Goal: Find specific page/section: Find specific page/section

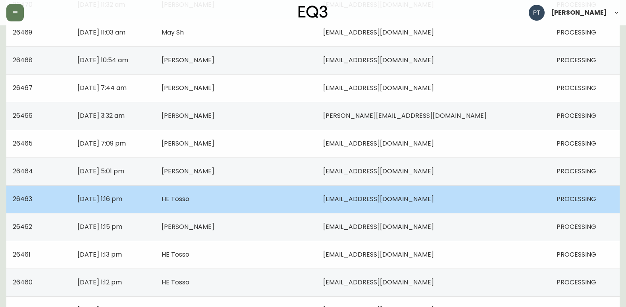
scroll to position [567, 0]
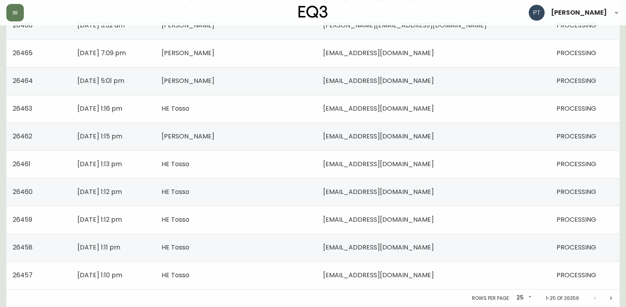
click at [614, 298] on button "Next page" at bounding box center [611, 299] width 16 height 16
click at [612, 299] on icon "Next page" at bounding box center [611, 298] width 6 height 6
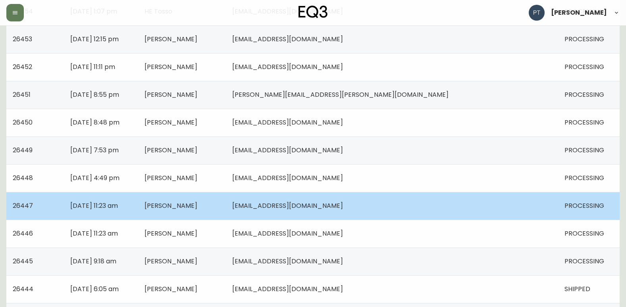
scroll to position [238, 0]
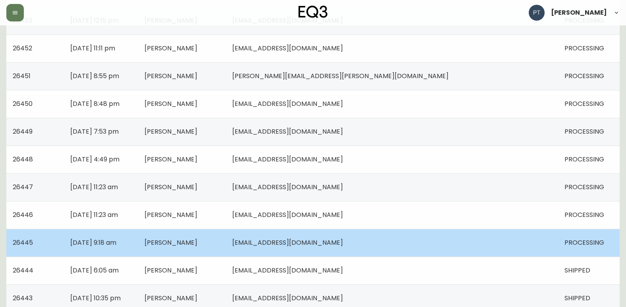
click at [343, 246] on span "[EMAIL_ADDRESS][DOMAIN_NAME]" at bounding box center [287, 242] width 111 height 9
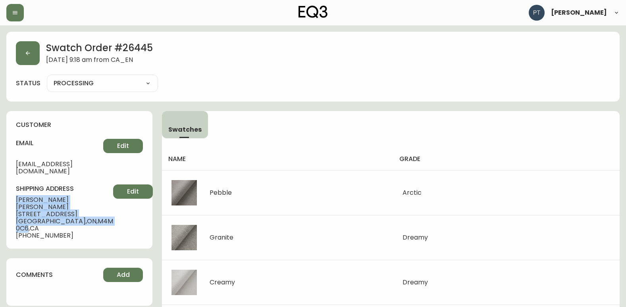
drag, startPoint x: 15, startPoint y: 191, endPoint x: 84, endPoint y: 216, distance: 73.6
click at [84, 216] on div "customer email [PERSON_NAME][EMAIL_ADDRESS][DOMAIN_NAME] Edit shipping address …" at bounding box center [79, 180] width 146 height 138
copy div "[PERSON_NAME] [STREET_ADDRESS]"
click at [27, 50] on icon "button" at bounding box center [28, 53] width 6 height 6
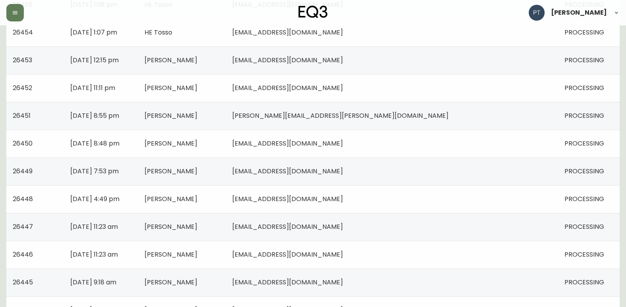
scroll to position [318, 0]
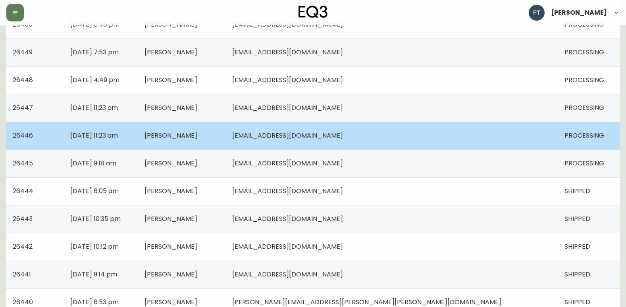
click at [226, 141] on td "[PERSON_NAME]" at bounding box center [182, 136] width 88 height 28
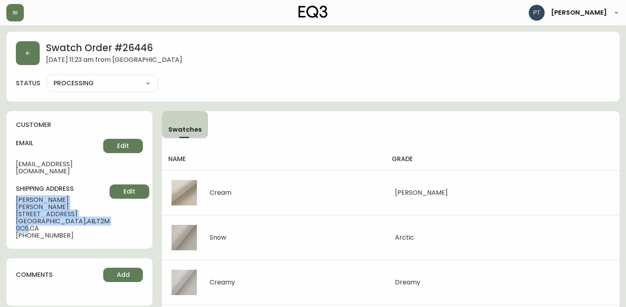
drag, startPoint x: 14, startPoint y: 192, endPoint x: 82, endPoint y: 206, distance: 69.3
click at [82, 206] on div "customer email [PERSON_NAME][EMAIL_ADDRESS][DOMAIN_NAME] Edit shipping address …" at bounding box center [79, 180] width 146 height 138
copy div "[PERSON_NAME] [STREET_ADDRESS]"
click at [33, 62] on button "button" at bounding box center [28, 53] width 24 height 24
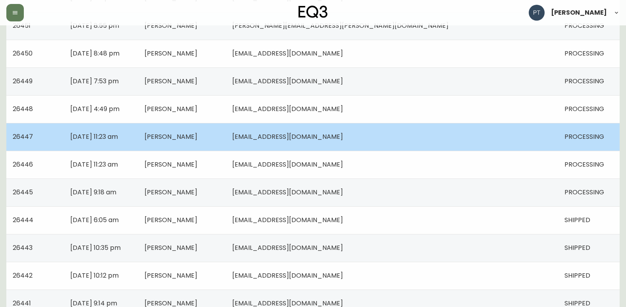
scroll to position [318, 0]
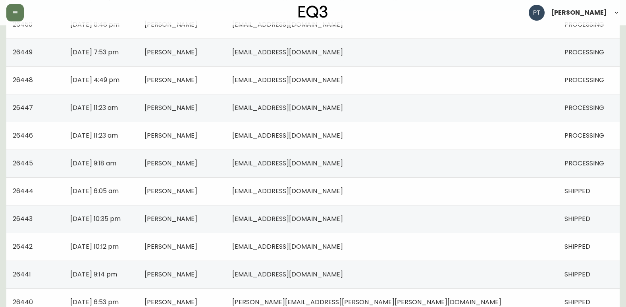
click at [226, 110] on td "[PERSON_NAME]" at bounding box center [182, 108] width 88 height 28
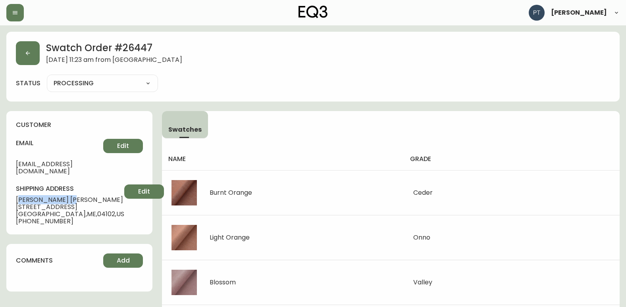
drag, startPoint x: 21, startPoint y: 193, endPoint x: 41, endPoint y: 194, distance: 20.3
click at [41, 196] on span "[PERSON_NAME]" at bounding box center [70, 199] width 108 height 7
drag, startPoint x: 41, startPoint y: 194, endPoint x: 12, endPoint y: 194, distance: 29.4
click at [8, 195] on div "customer email [EMAIL_ADDRESS][DOMAIN_NAME] Edit shipping address [PERSON_NAME]…" at bounding box center [79, 172] width 146 height 123
drag, startPoint x: 15, startPoint y: 192, endPoint x: 73, endPoint y: 206, distance: 59.6
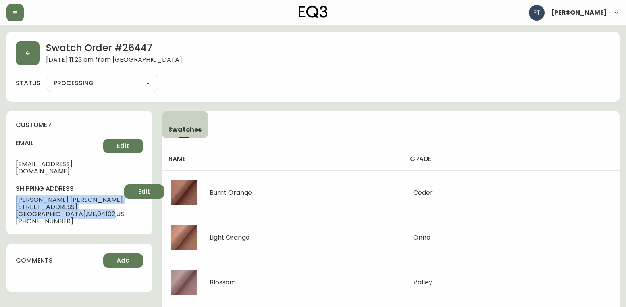
click at [73, 206] on div "customer email [EMAIL_ADDRESS][DOMAIN_NAME] Edit shipping address [PERSON_NAME]…" at bounding box center [79, 172] width 146 height 123
copy div "[PERSON_NAME] [STREET_ADDRESS]"
click at [29, 47] on button "button" at bounding box center [28, 53] width 24 height 24
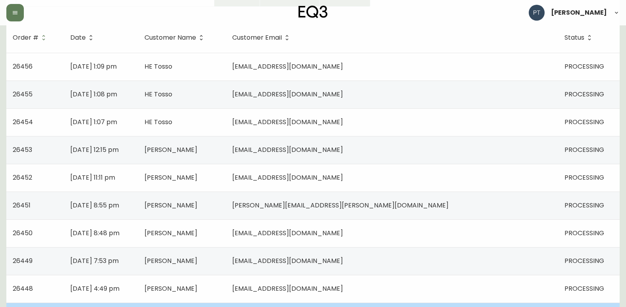
scroll to position [159, 0]
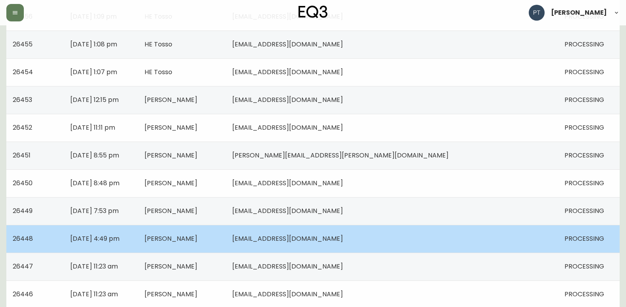
click at [226, 245] on td "[PERSON_NAME]" at bounding box center [182, 239] width 88 height 28
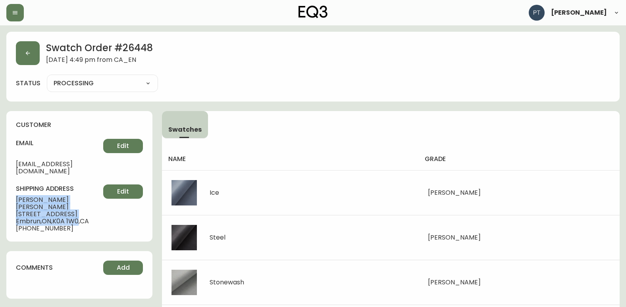
drag, startPoint x: 11, startPoint y: 192, endPoint x: 81, endPoint y: 209, distance: 72.3
click at [81, 209] on div "customer email [EMAIL_ADDRESS][DOMAIN_NAME] Edit shipping address [PERSON_NAME]…" at bounding box center [79, 176] width 146 height 131
copy div "[PERSON_NAME] [STREET_ADDRESS][PERSON_NAME]"
click at [33, 57] on button "button" at bounding box center [28, 53] width 24 height 24
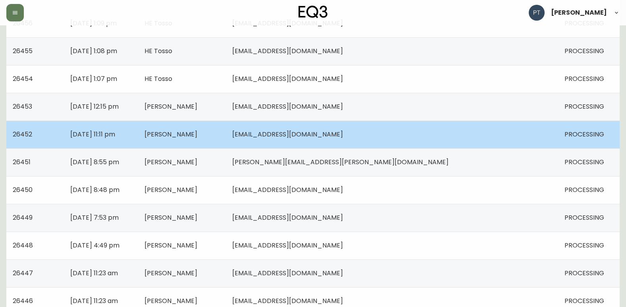
scroll to position [159, 0]
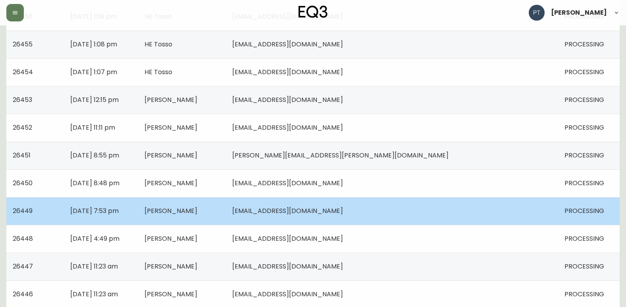
click at [226, 217] on td "[PERSON_NAME]" at bounding box center [182, 211] width 88 height 28
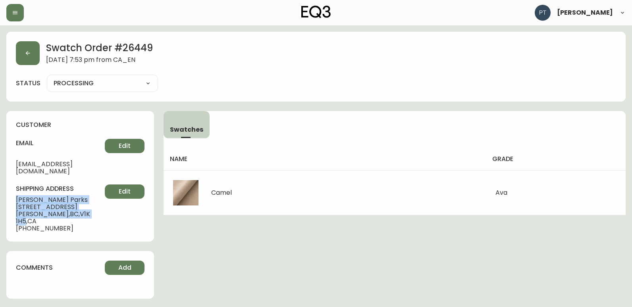
drag, startPoint x: 11, startPoint y: 190, endPoint x: 71, endPoint y: 208, distance: 63.1
click at [71, 208] on div "customer email [EMAIL_ADDRESS][DOMAIN_NAME] Edit shipping address [PERSON_NAME]…" at bounding box center [80, 176] width 148 height 131
copy div "[PERSON_NAME] [STREET_ADDRESS][PERSON_NAME]"
click at [29, 45] on button "button" at bounding box center [28, 53] width 24 height 24
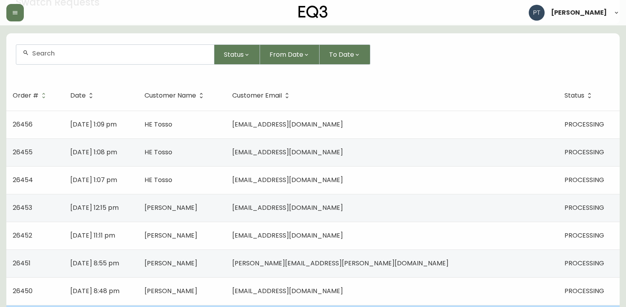
scroll to position [119, 0]
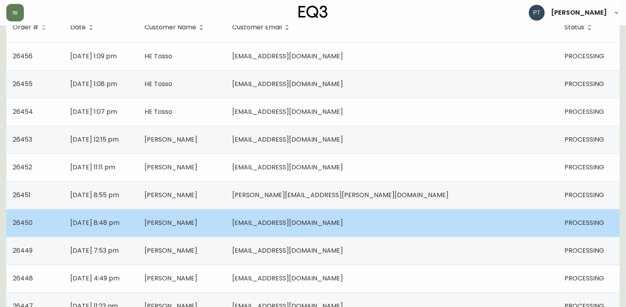
click at [226, 226] on td "[PERSON_NAME]" at bounding box center [182, 223] width 88 height 28
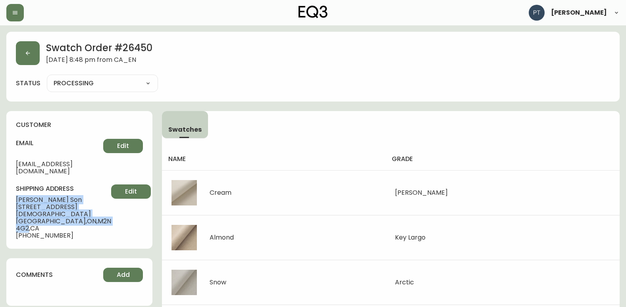
drag, startPoint x: 15, startPoint y: 190, endPoint x: 90, endPoint y: 208, distance: 77.0
click at [90, 208] on div "customer email [EMAIL_ADDRESS][DOMAIN_NAME] Edit shipping address [PERSON_NAME]…" at bounding box center [79, 180] width 146 height 138
copy div "Chloe Son [DEMOGRAPHIC_DATA][STREET_ADDRESS][DEMOGRAPHIC_DATA]"
click at [30, 49] on button "button" at bounding box center [28, 53] width 24 height 24
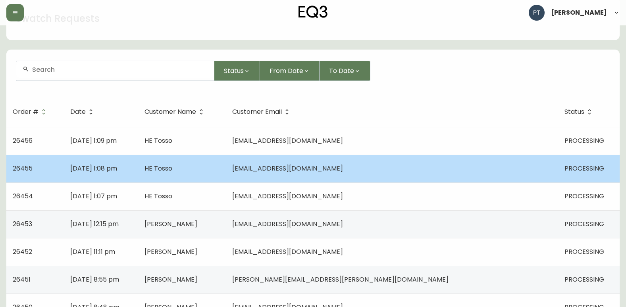
scroll to position [79, 0]
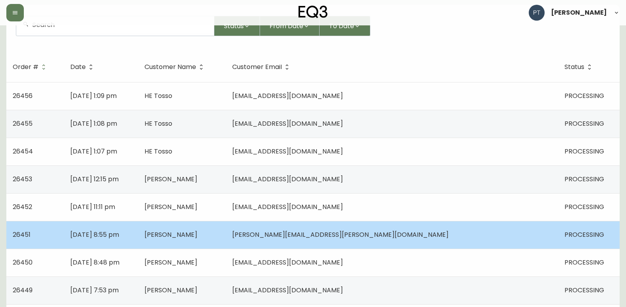
click at [197, 237] on span "[PERSON_NAME]" at bounding box center [170, 234] width 53 height 9
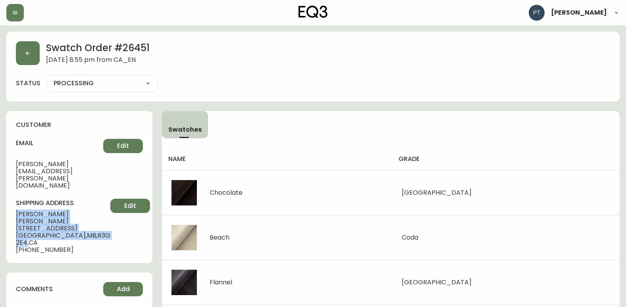
drag, startPoint x: 14, startPoint y: 191, endPoint x: 85, endPoint y: 206, distance: 72.5
click at [85, 206] on div "customer email [PERSON_NAME][EMAIL_ADDRESS][PERSON_NAME][DOMAIN_NAME] Edit ship…" at bounding box center [79, 187] width 146 height 152
copy div "[PERSON_NAME] [STREET_ADDRESS][PERSON_NAME]"
click at [37, 50] on button "button" at bounding box center [28, 53] width 24 height 24
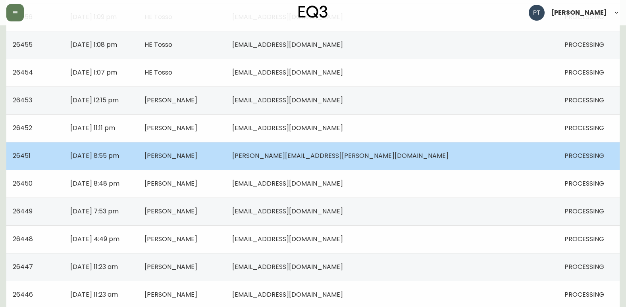
scroll to position [159, 0]
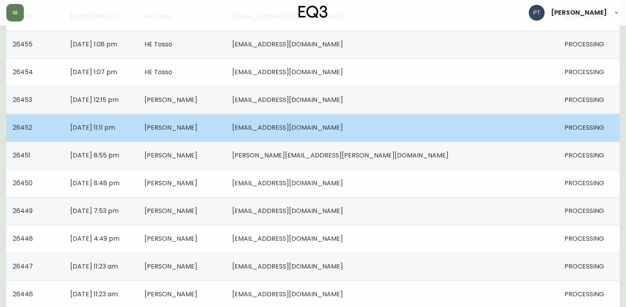
click at [226, 136] on td "[PERSON_NAME]" at bounding box center [182, 128] width 88 height 28
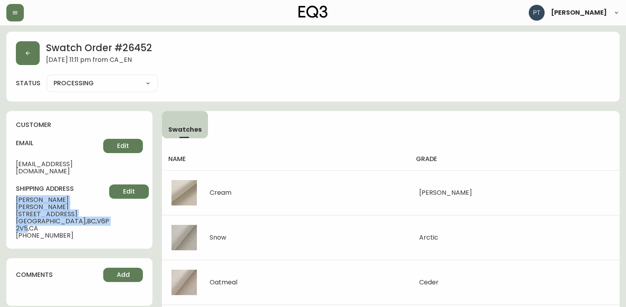
drag, startPoint x: 10, startPoint y: 189, endPoint x: 89, endPoint y: 208, distance: 82.0
click at [89, 208] on div "customer email [EMAIL_ADDRESS][DOMAIN_NAME] Edit shipping address [PERSON_NAME]…" at bounding box center [79, 180] width 146 height 138
copy div "[PERSON_NAME] [STREET_ADDRESS]"
click at [32, 52] on button "button" at bounding box center [28, 53] width 24 height 24
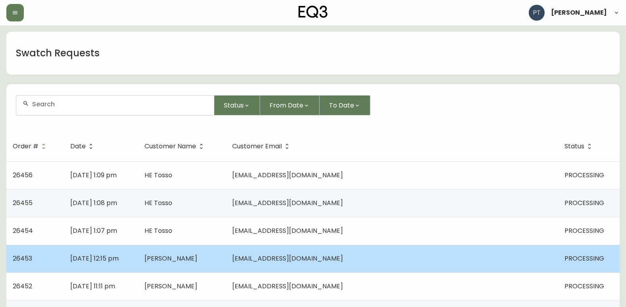
click at [138, 269] on td "[DATE] 12:15 pm" at bounding box center [101, 259] width 74 height 28
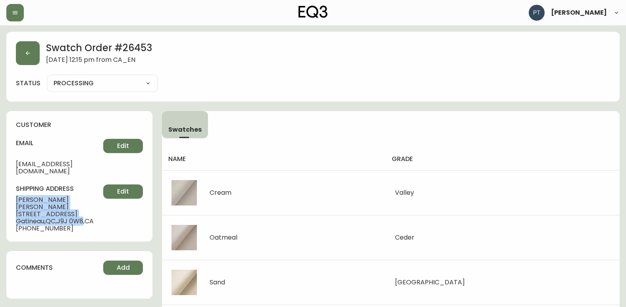
drag, startPoint x: 15, startPoint y: 190, endPoint x: 88, endPoint y: 208, distance: 75.4
click at [88, 208] on div "customer email [EMAIL_ADDRESS][DOMAIN_NAME] Edit shipping address [PERSON_NAME]…" at bounding box center [79, 176] width 146 height 131
copy div "[PERSON_NAME] [STREET_ADDRESS]"
click at [30, 52] on icon "button" at bounding box center [28, 53] width 6 height 6
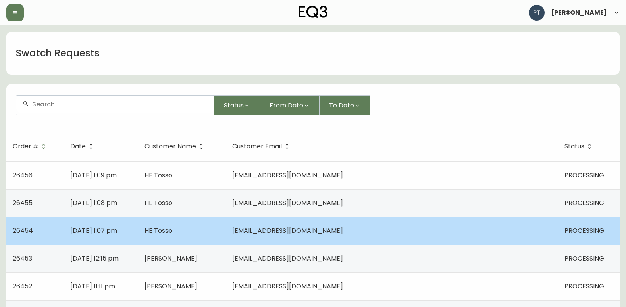
click at [138, 221] on td "[DATE] 1:07 pm" at bounding box center [101, 231] width 74 height 28
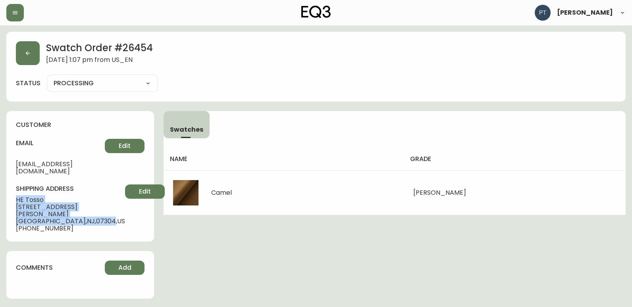
drag, startPoint x: 16, startPoint y: 191, endPoint x: 82, endPoint y: 208, distance: 68.2
click at [82, 208] on div "shipping address HE Tosso [STREET_ADDRESS][PERSON_NAME] [PHONE_NUMBER] Edit" at bounding box center [80, 209] width 129 height 48
copy div "HE Tosso [STREET_ADDRESS][PERSON_NAME]"
click at [31, 50] on button "button" at bounding box center [28, 53] width 24 height 24
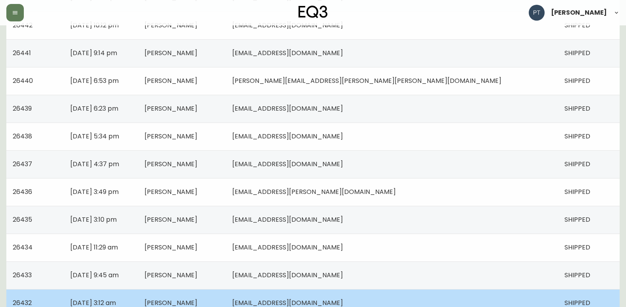
scroll to position [567, 0]
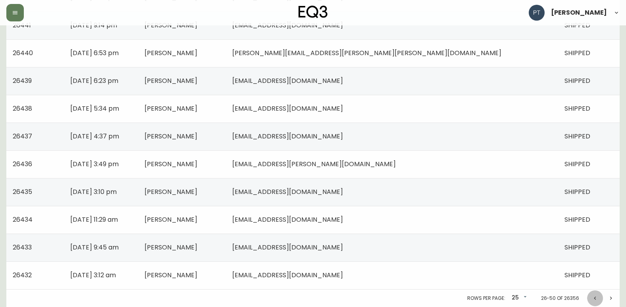
click at [595, 298] on icon "Previous page" at bounding box center [595, 298] width 6 height 6
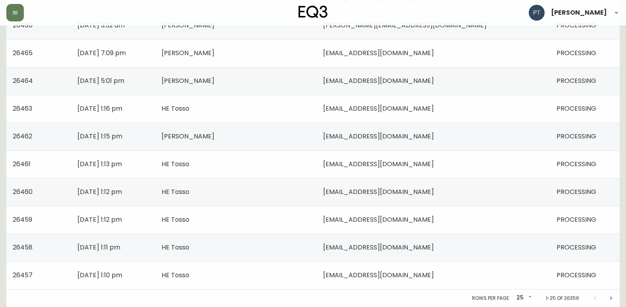
click at [611, 298] on icon "Next page" at bounding box center [611, 298] width 6 height 6
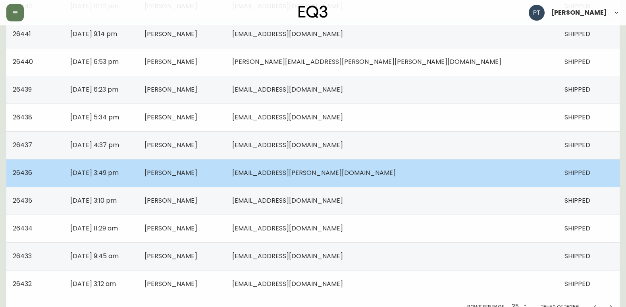
scroll to position [567, 0]
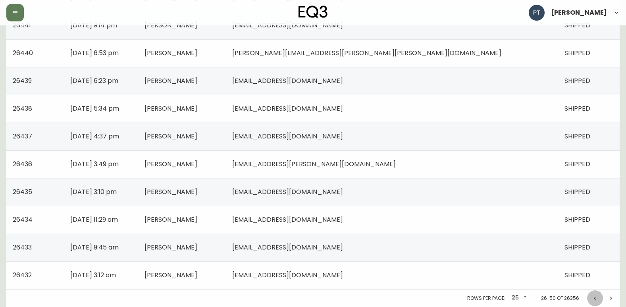
click at [597, 300] on icon "Previous page" at bounding box center [595, 298] width 6 height 6
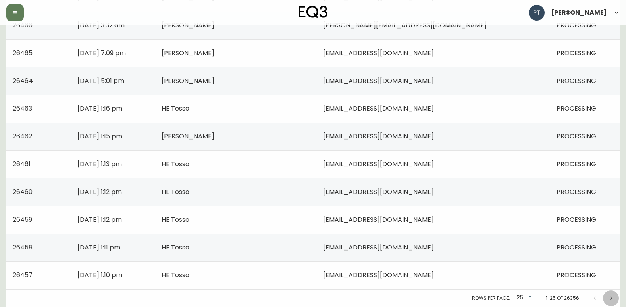
click at [613, 299] on icon "Next page" at bounding box center [611, 298] width 6 height 6
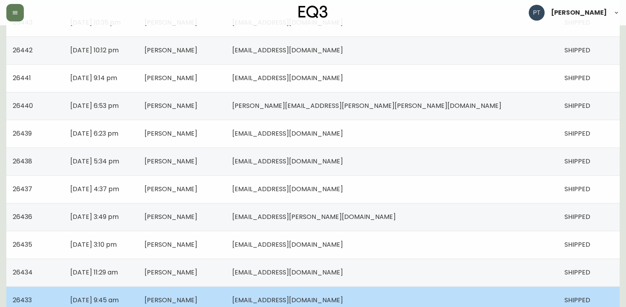
scroll to position [567, 0]
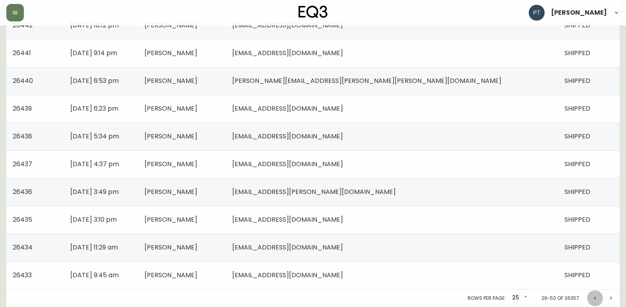
click at [599, 297] on button "Previous page" at bounding box center [595, 299] width 16 height 16
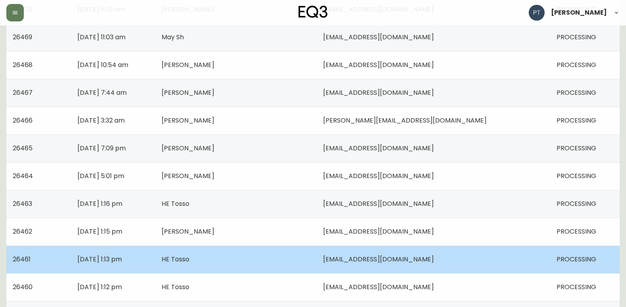
scroll to position [448, 0]
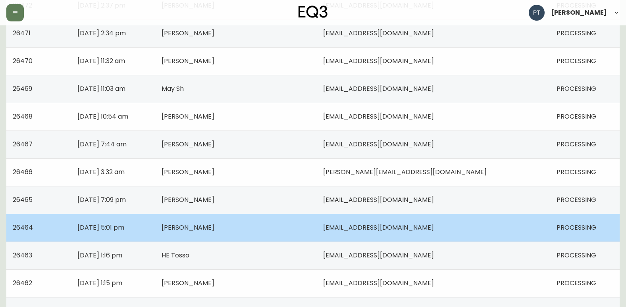
click at [262, 234] on td "[PERSON_NAME]" at bounding box center [236, 228] width 162 height 28
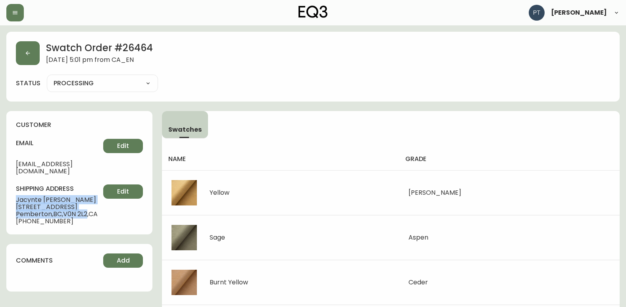
drag, startPoint x: 16, startPoint y: 191, endPoint x: 90, endPoint y: 208, distance: 75.3
click at [90, 208] on div "shipping address Jacynte [PERSON_NAME] [STREET_ADDRESS][PERSON_NAME] [PHONE_NUM…" at bounding box center [79, 205] width 127 height 40
click at [30, 47] on button "button" at bounding box center [28, 53] width 24 height 24
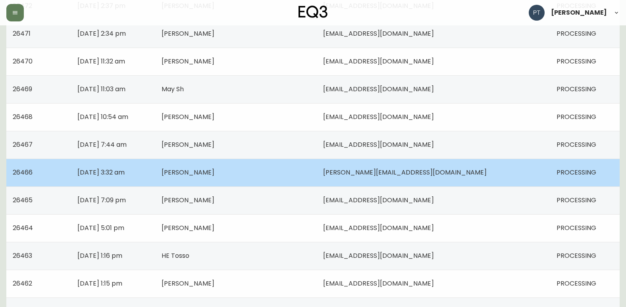
scroll to position [437, 0]
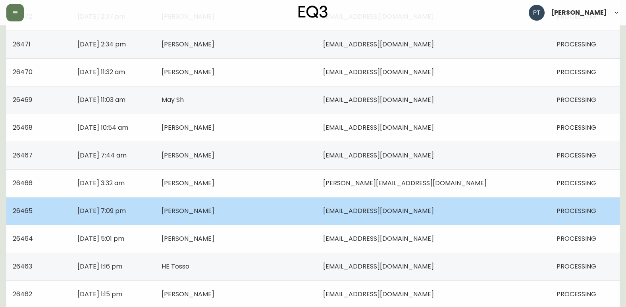
click at [268, 215] on td "[PERSON_NAME]" at bounding box center [236, 211] width 162 height 28
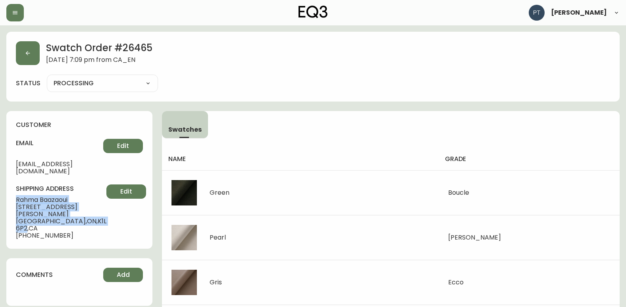
drag, startPoint x: 15, startPoint y: 191, endPoint x: 76, endPoint y: 214, distance: 64.8
click at [76, 214] on div "customer email [EMAIL_ADDRESS][DOMAIN_NAME] Edit shipping address [PERSON_NAME]…" at bounding box center [79, 180] width 146 height 138
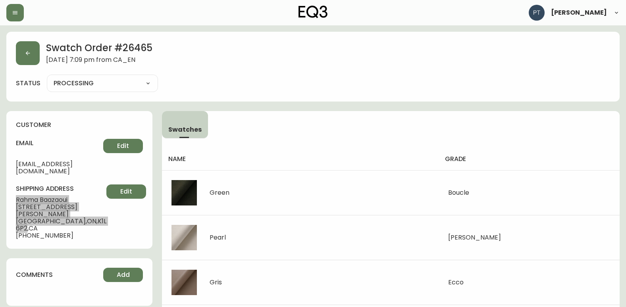
click at [19, 51] on button "button" at bounding box center [28, 53] width 24 height 24
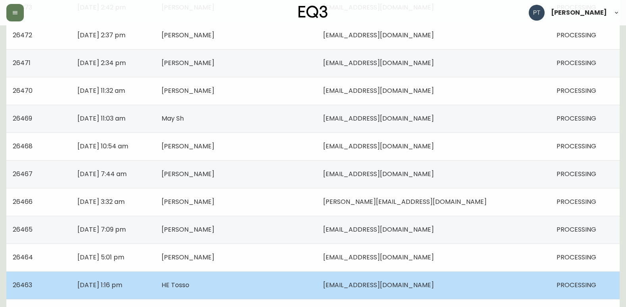
scroll to position [437, 0]
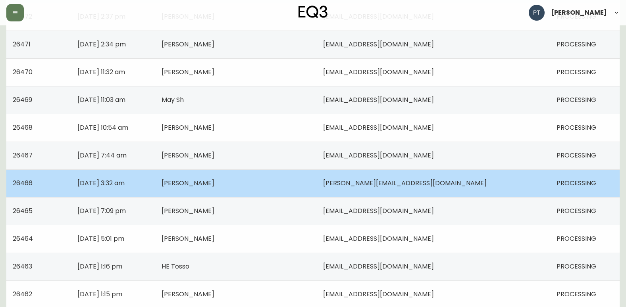
click at [234, 191] on td "[PERSON_NAME]" at bounding box center [236, 183] width 162 height 28
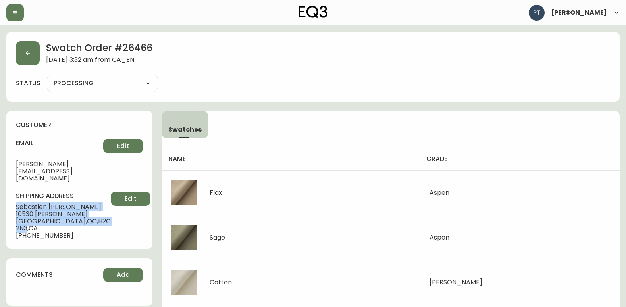
drag, startPoint x: 16, startPoint y: 192, endPoint x: 85, endPoint y: 208, distance: 70.8
click at [85, 208] on div "shipping address [PERSON_NAME] [STREET_ADDRESS][PERSON_NAME] [PHONE_NUMBER] Edit" at bounding box center [79, 216] width 127 height 48
click at [18, 56] on button "button" at bounding box center [28, 53] width 24 height 24
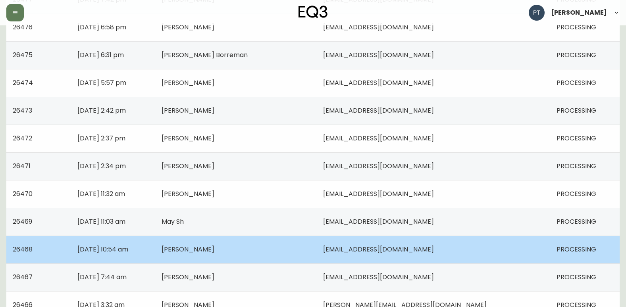
scroll to position [357, 0]
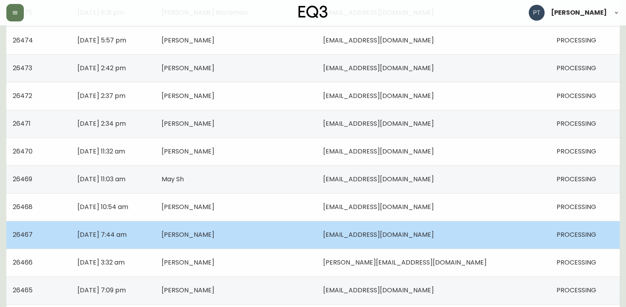
click at [242, 241] on td "[PERSON_NAME]" at bounding box center [236, 235] width 162 height 28
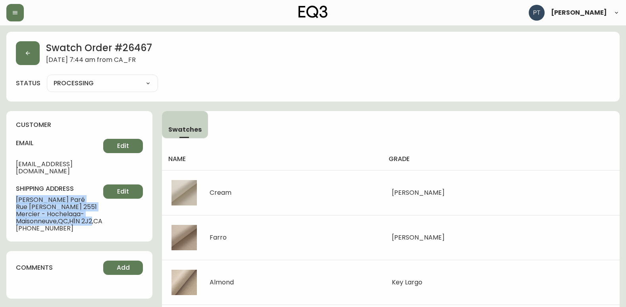
drag, startPoint x: 16, startPoint y: 192, endPoint x: 98, endPoint y: 212, distance: 84.3
click at [98, 212] on div "shipping address [PERSON_NAME] [STREET_ADDRESS][PERSON_NAME][PERSON_NAME] [PHON…" at bounding box center [79, 209] width 127 height 48
click at [22, 54] on button "button" at bounding box center [28, 53] width 24 height 24
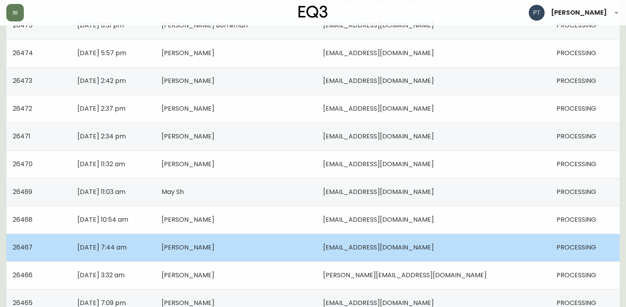
scroll to position [357, 0]
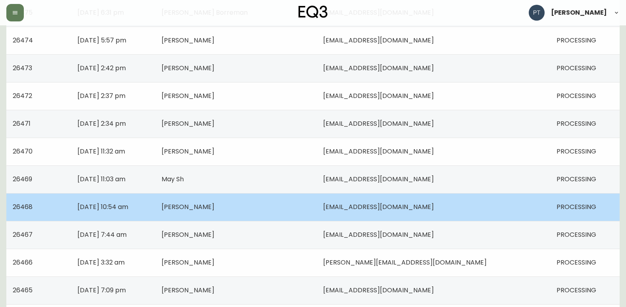
click at [155, 217] on td "[DATE] 10:54 am" at bounding box center [113, 207] width 84 height 28
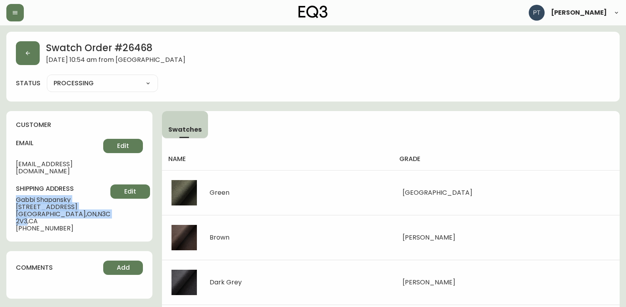
drag, startPoint x: 15, startPoint y: 191, endPoint x: 92, endPoint y: 208, distance: 78.8
click at [92, 208] on div "customer email [EMAIL_ADDRESS][DOMAIN_NAME] Edit shipping address [PERSON_NAME]…" at bounding box center [79, 176] width 146 height 131
click at [39, 46] on button "button" at bounding box center [28, 53] width 24 height 24
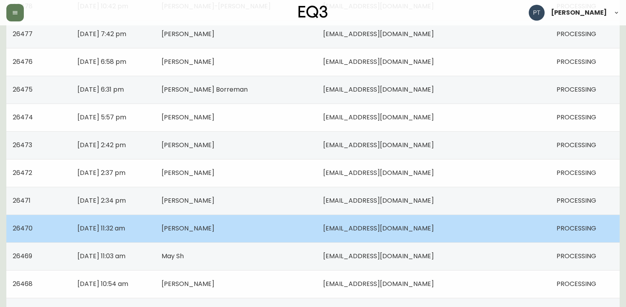
scroll to position [318, 0]
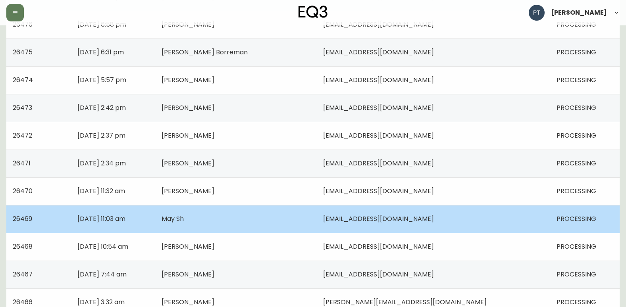
click at [155, 223] on td "[DATE] 11:03 am" at bounding box center [113, 219] width 84 height 28
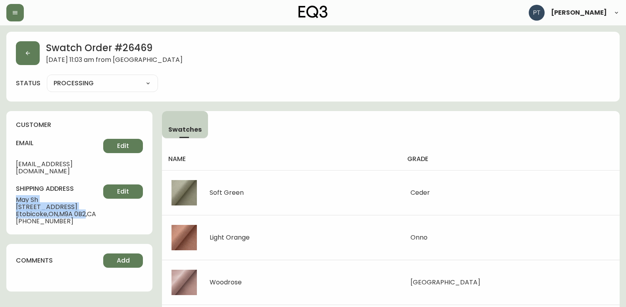
drag, startPoint x: 15, startPoint y: 191, endPoint x: 87, endPoint y: 209, distance: 74.8
click at [87, 209] on div "customer email [EMAIL_ADDRESS][DOMAIN_NAME] Edit shipping address May Sh 1007-[…" at bounding box center [79, 172] width 146 height 123
click at [24, 55] on button "button" at bounding box center [28, 53] width 24 height 24
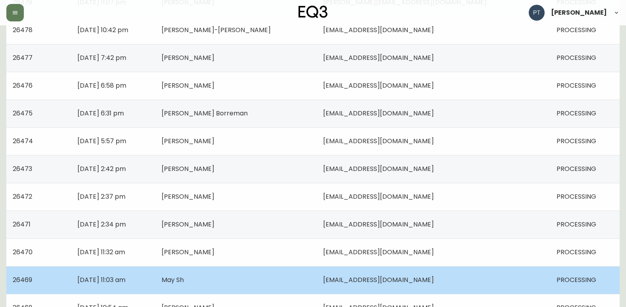
scroll to position [318, 0]
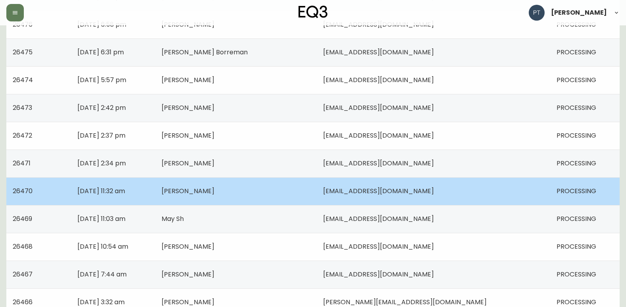
click at [293, 189] on td "[PERSON_NAME]" at bounding box center [236, 191] width 162 height 28
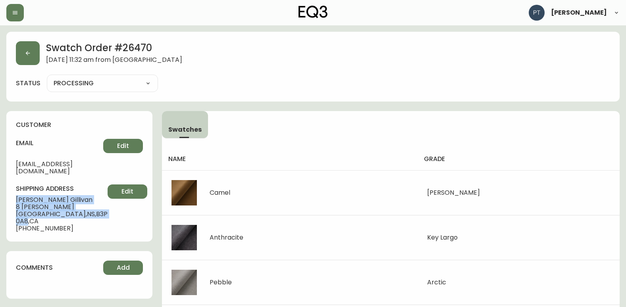
drag, startPoint x: 14, startPoint y: 191, endPoint x: 76, endPoint y: 205, distance: 63.8
click at [76, 205] on div "customer email [EMAIL_ADDRESS][DOMAIN_NAME] Edit shipping address [PERSON_NAME]…" at bounding box center [79, 176] width 146 height 131
click at [36, 49] on button "button" at bounding box center [28, 53] width 24 height 24
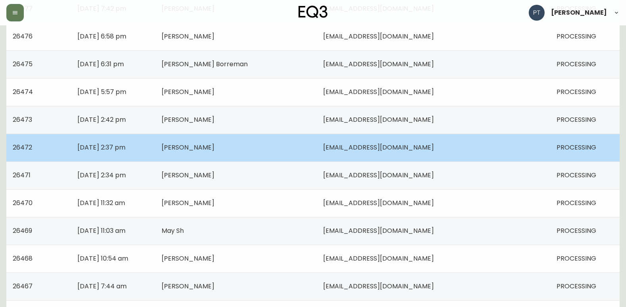
scroll to position [318, 0]
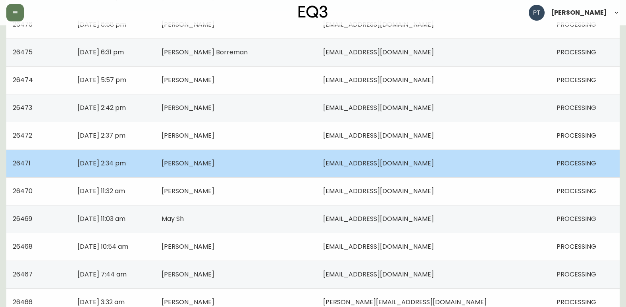
click at [264, 166] on td "[PERSON_NAME]" at bounding box center [236, 164] width 162 height 28
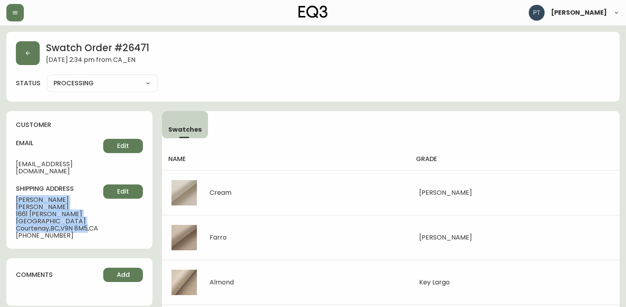
drag, startPoint x: 16, startPoint y: 190, endPoint x: 91, endPoint y: 208, distance: 77.1
click at [91, 208] on div "shipping address [PERSON_NAME] [STREET_ADDRESS][PERSON_NAME] [PHONE_NUMBER] Edit" at bounding box center [79, 212] width 127 height 55
click at [23, 48] on button "button" at bounding box center [28, 53] width 24 height 24
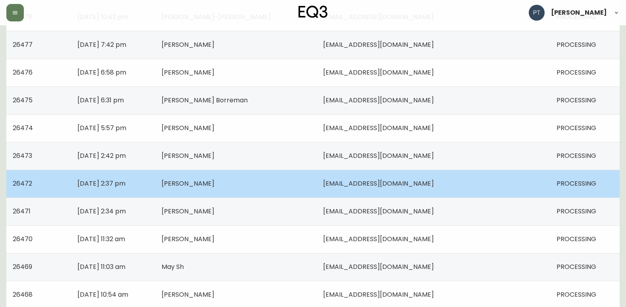
scroll to position [278, 0]
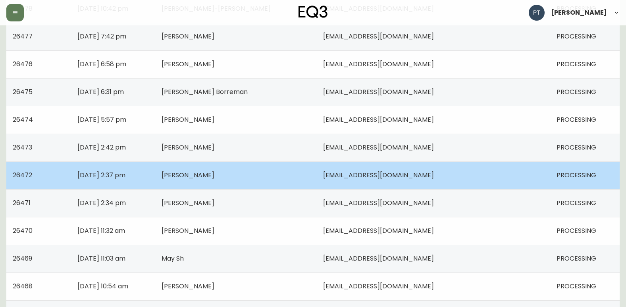
click at [275, 183] on td "[PERSON_NAME]" at bounding box center [236, 176] width 162 height 28
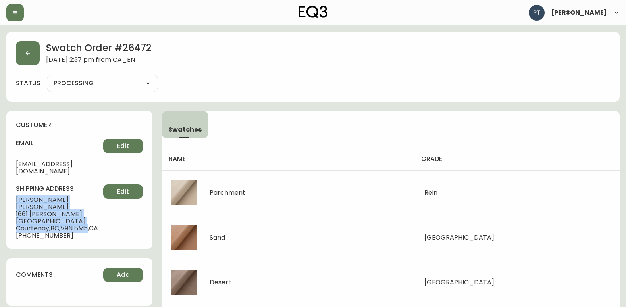
drag, startPoint x: 15, startPoint y: 192, endPoint x: 90, endPoint y: 210, distance: 77.1
click at [90, 210] on div "customer email [EMAIL_ADDRESS][DOMAIN_NAME] Edit shipping address [PERSON_NAME]…" at bounding box center [79, 180] width 146 height 138
click at [23, 57] on button "button" at bounding box center [28, 53] width 24 height 24
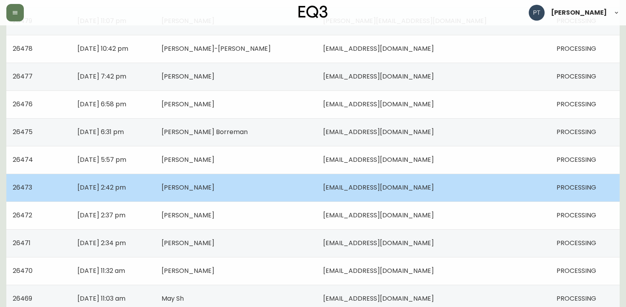
scroll to position [238, 0]
click at [155, 180] on td "[DATE] 2:42 pm" at bounding box center [113, 187] width 84 height 28
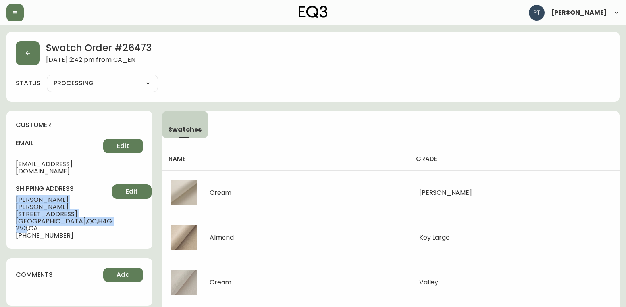
drag, startPoint x: 15, startPoint y: 193, endPoint x: 87, endPoint y: 207, distance: 72.8
click at [87, 207] on div "customer email [EMAIL_ADDRESS][DOMAIN_NAME] Edit shipping address [PERSON_NAME]…" at bounding box center [79, 180] width 146 height 138
click at [22, 56] on button "button" at bounding box center [28, 53] width 24 height 24
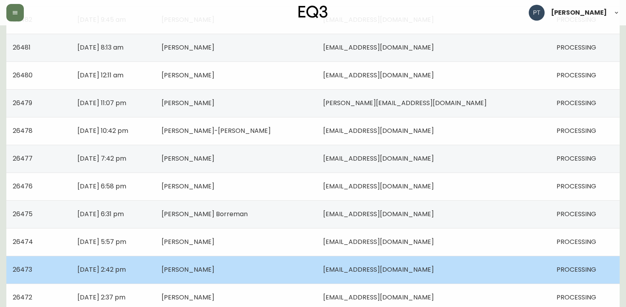
scroll to position [159, 0]
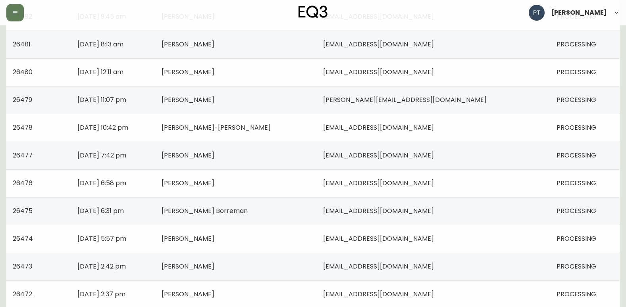
click at [244, 245] on td "[PERSON_NAME]" at bounding box center [236, 239] width 162 height 28
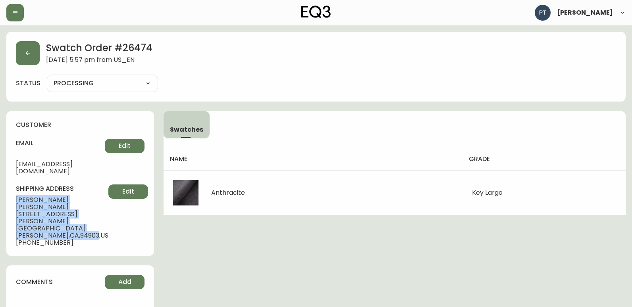
drag, startPoint x: 12, startPoint y: 191, endPoint x: 85, endPoint y: 208, distance: 74.6
click at [85, 208] on div "customer email [EMAIL_ADDRESS][DOMAIN_NAME] Edit shipping address [PERSON_NAME]…" at bounding box center [80, 183] width 148 height 145
click at [30, 57] on button "button" at bounding box center [28, 53] width 24 height 24
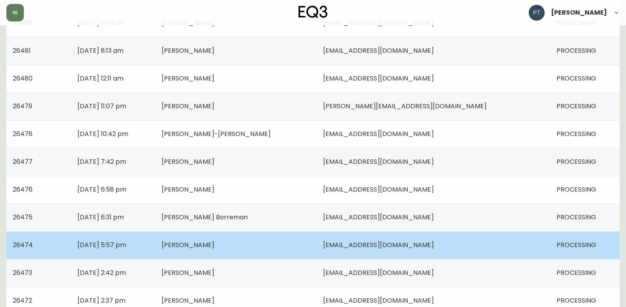
scroll to position [198, 0]
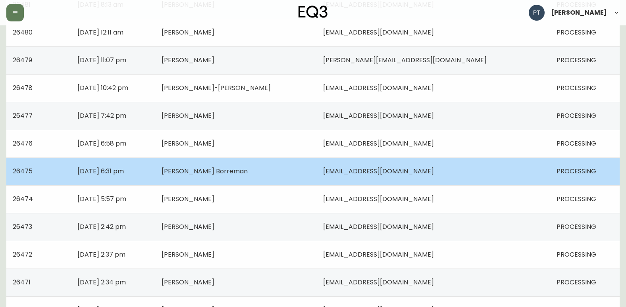
click at [310, 167] on td "[PERSON_NAME] Borreman" at bounding box center [236, 172] width 162 height 28
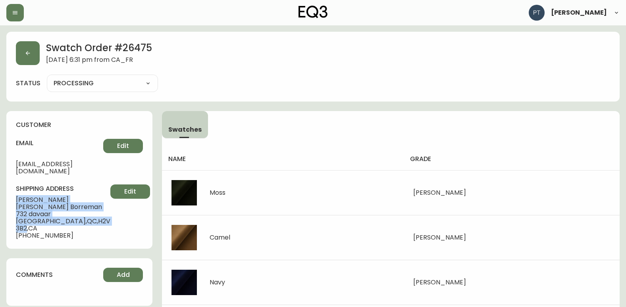
drag, startPoint x: 15, startPoint y: 190, endPoint x: 83, endPoint y: 208, distance: 70.7
click at [83, 208] on div "customer email [EMAIL_ADDRESS][DOMAIN_NAME] Edit shipping address [PERSON_NAME]…" at bounding box center [79, 180] width 146 height 138
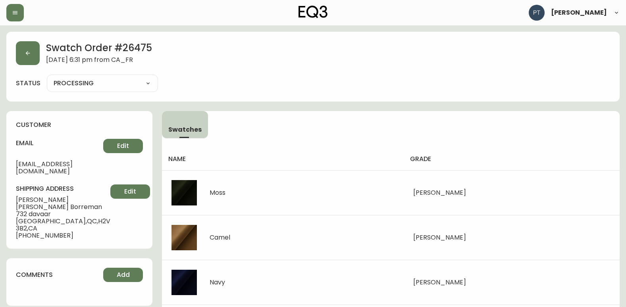
drag, startPoint x: 47, startPoint y: 181, endPoint x: 48, endPoint y: 185, distance: 4.0
click at [47, 185] on h4 "shipping address" at bounding box center [63, 189] width 94 height 9
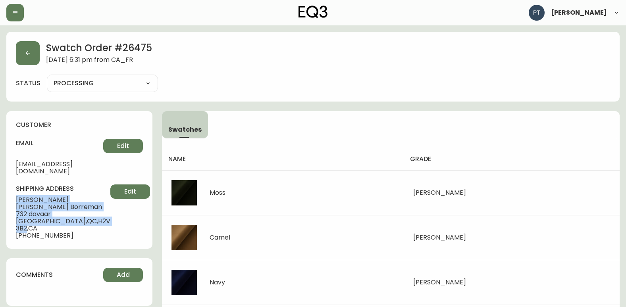
drag, startPoint x: 14, startPoint y: 191, endPoint x: 84, endPoint y: 206, distance: 71.5
click at [84, 206] on div "customer email [EMAIL_ADDRESS][DOMAIN_NAME] Edit shipping address [PERSON_NAME]…" at bounding box center [79, 180] width 146 height 138
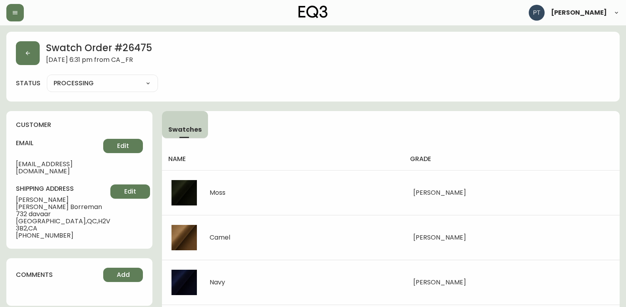
click at [78, 144] on h4 "email" at bounding box center [59, 143] width 87 height 9
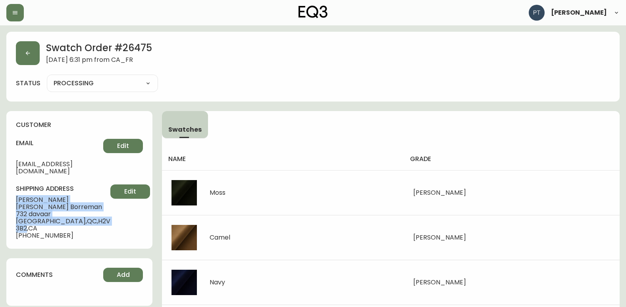
drag, startPoint x: 13, startPoint y: 192, endPoint x: 85, endPoint y: 208, distance: 72.7
click at [85, 208] on div "customer email [EMAIL_ADDRESS][DOMAIN_NAME] Edit shipping address [PERSON_NAME]…" at bounding box center [79, 180] width 146 height 138
click at [33, 44] on button "button" at bounding box center [28, 53] width 24 height 24
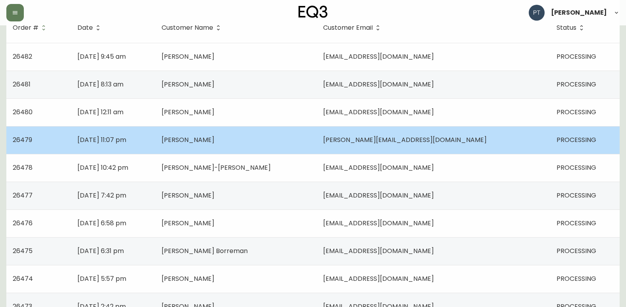
scroll to position [119, 0]
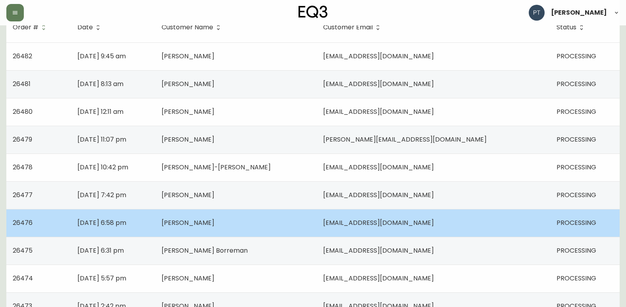
click at [155, 230] on td "[DATE] 6:58 pm" at bounding box center [113, 223] width 84 height 28
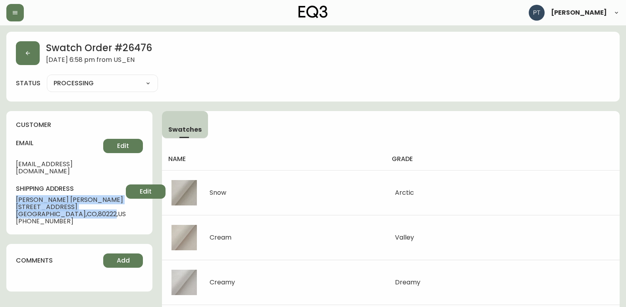
drag, startPoint x: 14, startPoint y: 191, endPoint x: 72, endPoint y: 207, distance: 60.1
click at [72, 207] on div "customer email [EMAIL_ADDRESS][DOMAIN_NAME] Edit shipping address [PERSON_NAME]…" at bounding box center [79, 172] width 146 height 123
click at [36, 63] on button "button" at bounding box center [28, 53] width 24 height 24
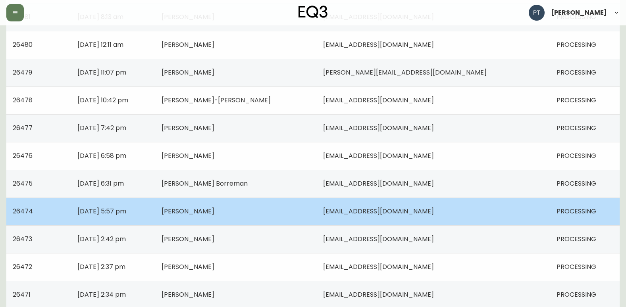
scroll to position [238, 0]
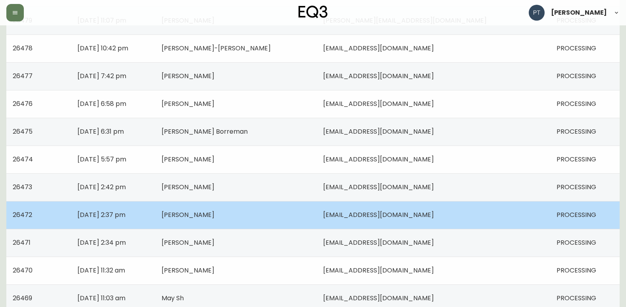
click at [284, 218] on td "[PERSON_NAME]" at bounding box center [236, 215] width 162 height 28
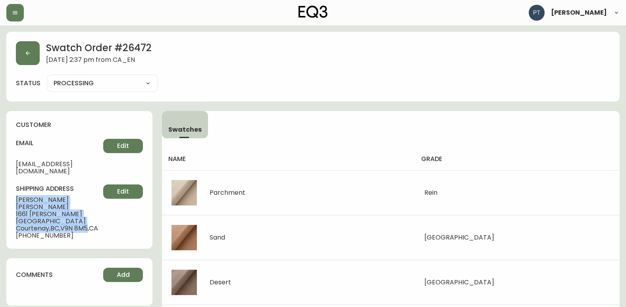
drag, startPoint x: 13, startPoint y: 194, endPoint x: 90, endPoint y: 206, distance: 78.8
click at [90, 206] on div "customer email [EMAIL_ADDRESS][DOMAIN_NAME] Edit shipping address [PERSON_NAME]…" at bounding box center [79, 180] width 146 height 138
click at [26, 58] on button "button" at bounding box center [28, 53] width 24 height 24
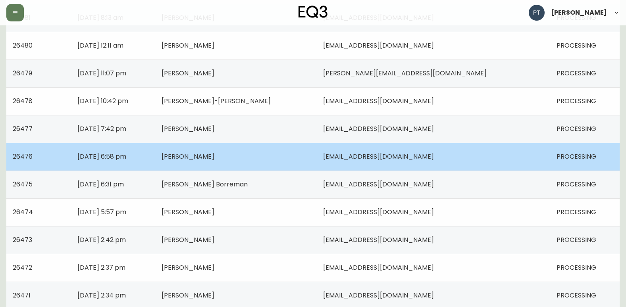
scroll to position [198, 0]
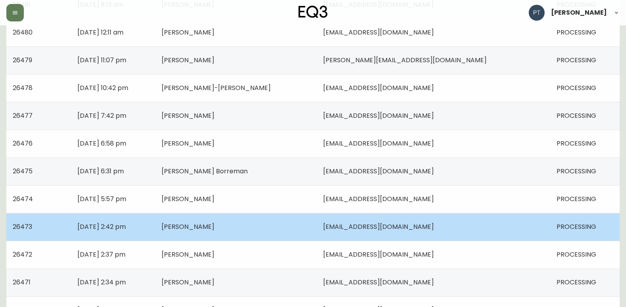
click at [260, 225] on td "[PERSON_NAME]" at bounding box center [236, 227] width 162 height 28
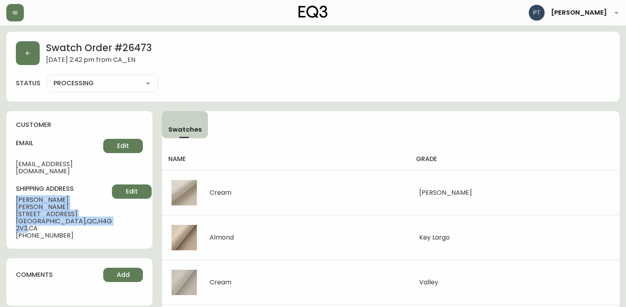
drag, startPoint x: 15, startPoint y: 193, endPoint x: 85, endPoint y: 205, distance: 71.6
click at [85, 205] on div "customer email [EMAIL_ADDRESS][DOMAIN_NAME] Edit shipping address [PERSON_NAME]…" at bounding box center [79, 180] width 146 height 138
click at [26, 56] on icon "button" at bounding box center [28, 53] width 6 height 6
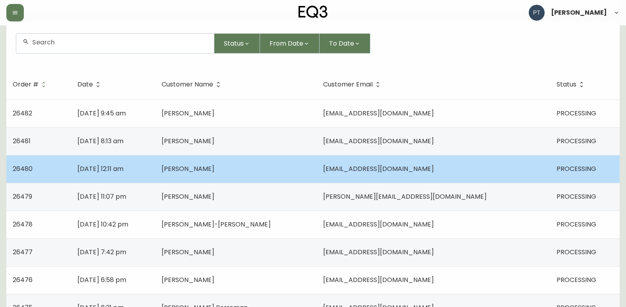
scroll to position [159, 0]
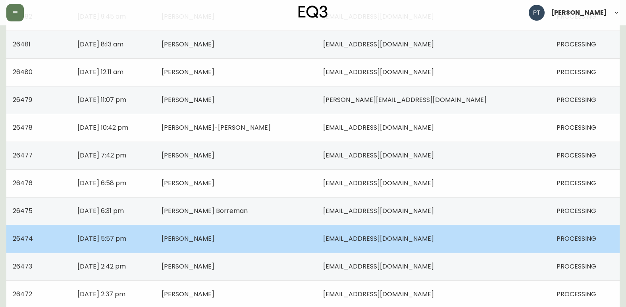
click at [266, 249] on td "[PERSON_NAME]" at bounding box center [236, 239] width 162 height 28
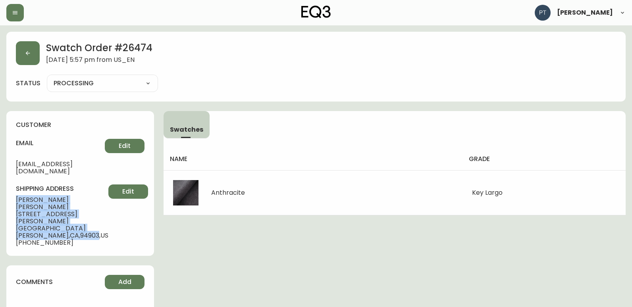
drag, startPoint x: 18, startPoint y: 192, endPoint x: 83, endPoint y: 206, distance: 67.0
click at [83, 206] on div "shipping address [PERSON_NAME] [STREET_ADDRESS][PERSON_NAME] [PHONE_NUMBER] Edit" at bounding box center [80, 216] width 129 height 62
click at [35, 55] on button "button" at bounding box center [28, 53] width 24 height 24
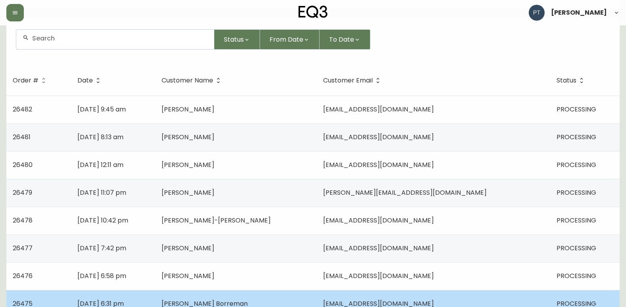
scroll to position [159, 0]
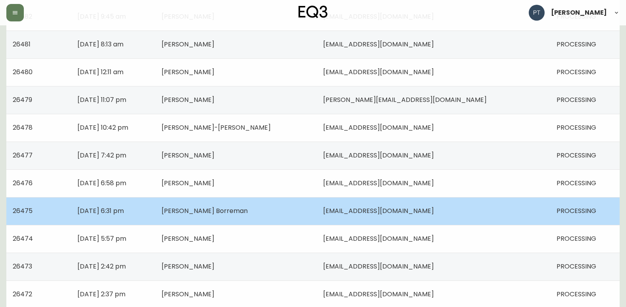
click at [302, 206] on td "[PERSON_NAME] Borreman" at bounding box center [236, 211] width 162 height 28
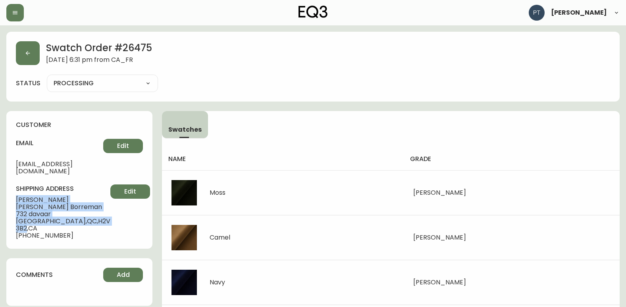
drag, startPoint x: 13, startPoint y: 190, endPoint x: 83, endPoint y: 208, distance: 73.0
click at [83, 208] on div "customer email [EMAIL_ADDRESS][DOMAIN_NAME] Edit shipping address [PERSON_NAME]…" at bounding box center [79, 180] width 146 height 138
click at [35, 63] on button "button" at bounding box center [28, 53] width 24 height 24
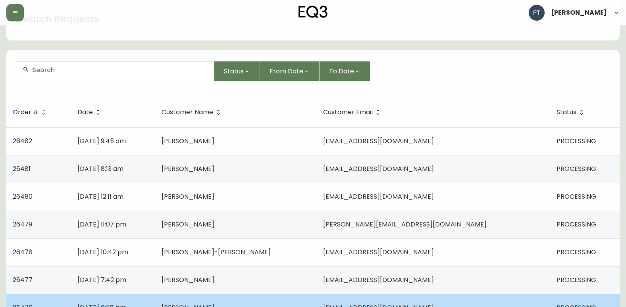
scroll to position [79, 0]
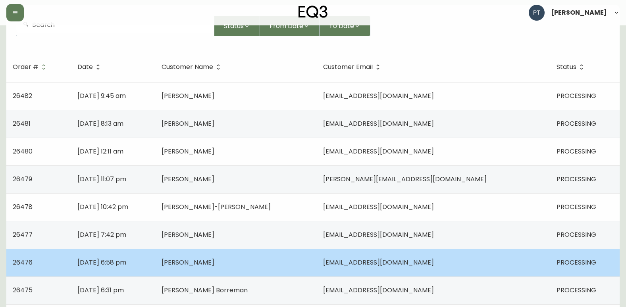
click at [235, 269] on td "[PERSON_NAME]" at bounding box center [236, 263] width 162 height 28
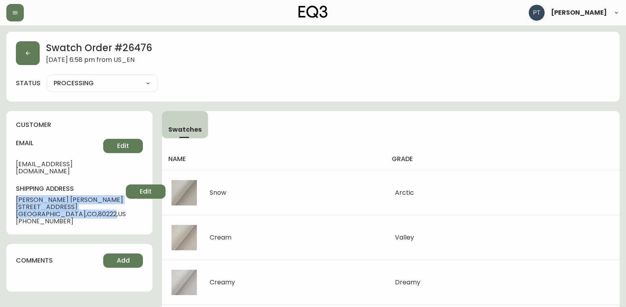
drag, startPoint x: 13, startPoint y: 191, endPoint x: 73, endPoint y: 208, distance: 62.9
click at [73, 208] on div "customer email [EMAIL_ADDRESS][DOMAIN_NAME] Edit shipping address [PERSON_NAME]…" at bounding box center [79, 172] width 146 height 123
click at [32, 48] on button "button" at bounding box center [28, 53] width 24 height 24
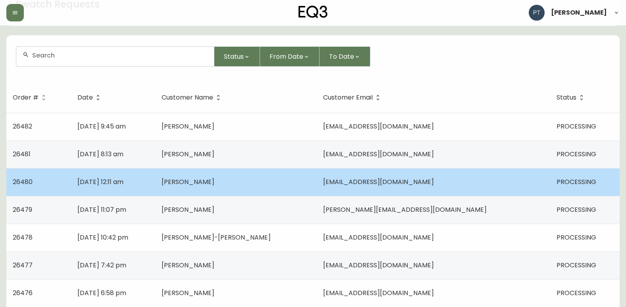
scroll to position [119, 0]
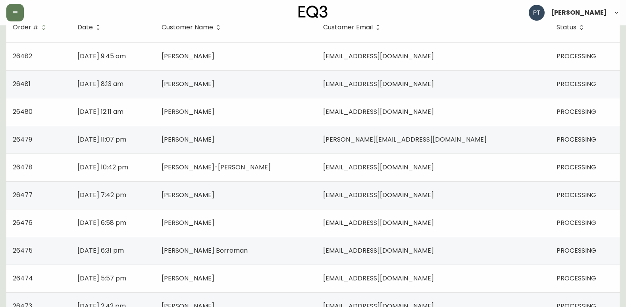
drag, startPoint x: 287, startPoint y: 205, endPoint x: 256, endPoint y: 179, distance: 40.6
click at [287, 205] on td "[PERSON_NAME]" at bounding box center [236, 195] width 162 height 28
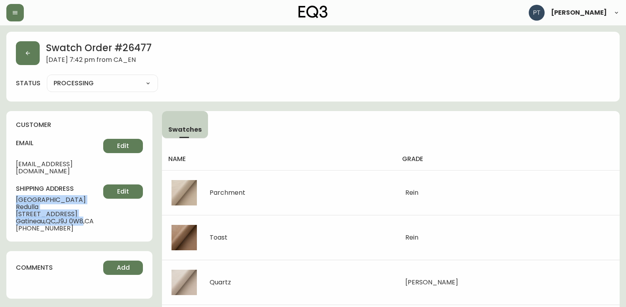
drag, startPoint x: 12, startPoint y: 192, endPoint x: 88, endPoint y: 209, distance: 77.7
click at [88, 209] on div "customer email [EMAIL_ADDRESS][DOMAIN_NAME] Edit shipping address [PERSON_NAME]…" at bounding box center [79, 176] width 146 height 131
click at [31, 56] on button "button" at bounding box center [28, 53] width 24 height 24
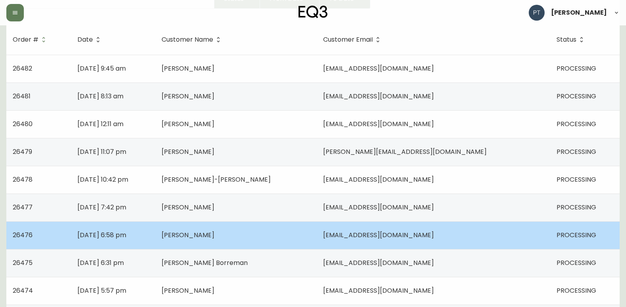
scroll to position [119, 0]
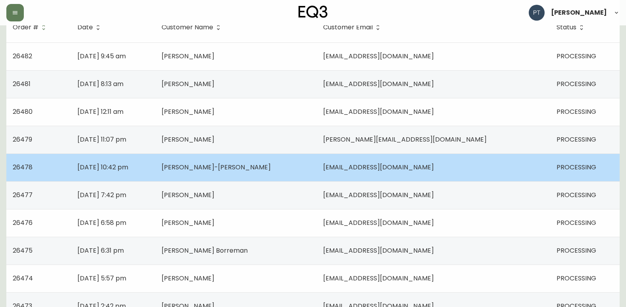
click at [252, 173] on td "[PERSON_NAME]-[PERSON_NAME]" at bounding box center [236, 168] width 162 height 28
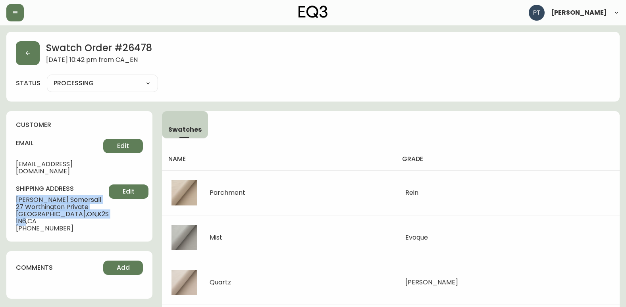
drag, startPoint x: 15, startPoint y: 192, endPoint x: 76, endPoint y: 206, distance: 62.3
click at [76, 206] on div "customer email [EMAIL_ADDRESS][DOMAIN_NAME] Edit shipping address [PERSON_NAME]…" at bounding box center [79, 176] width 146 height 131
click at [35, 47] on button "button" at bounding box center [28, 53] width 24 height 24
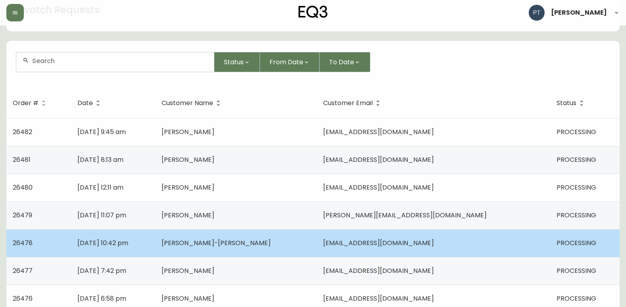
scroll to position [40, 0]
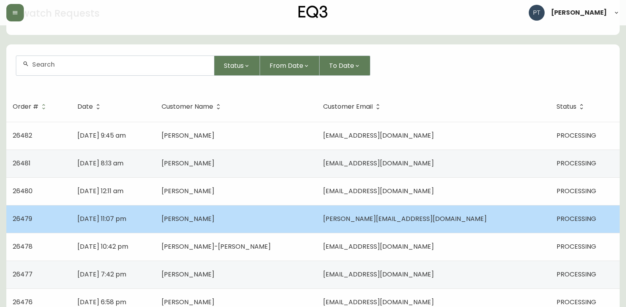
click at [214, 223] on span "[PERSON_NAME]" at bounding box center [188, 218] width 53 height 9
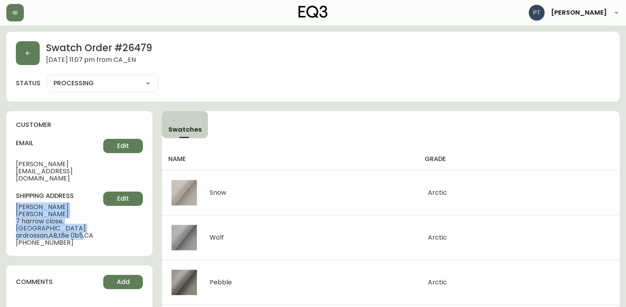
drag, startPoint x: 14, startPoint y: 194, endPoint x: 86, endPoint y: 211, distance: 74.2
click at [86, 211] on div "customer email [PERSON_NAME][EMAIL_ADDRESS][DOMAIN_NAME] Edit shipping address …" at bounding box center [79, 183] width 146 height 145
click at [21, 46] on button "button" at bounding box center [28, 53] width 24 height 24
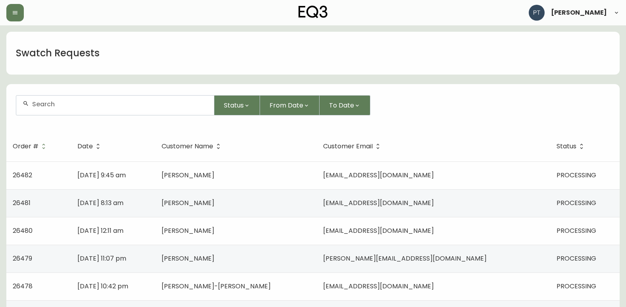
click at [270, 223] on td "[PERSON_NAME]" at bounding box center [236, 231] width 162 height 28
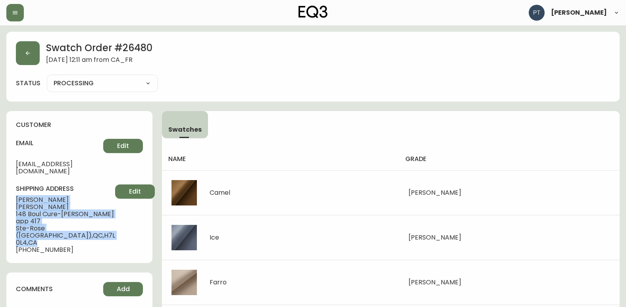
drag, startPoint x: 12, startPoint y: 193, endPoint x: 95, endPoint y: 220, distance: 86.9
click at [95, 220] on div "customer email [EMAIL_ADDRESS][DOMAIN_NAME] Edit shipping address [PERSON_NAME]…" at bounding box center [79, 187] width 146 height 152
drag, startPoint x: 95, startPoint y: 220, endPoint x: 62, endPoint y: 219, distance: 32.9
click at [62, 225] on span "Ste-Rose ([GEOGRAPHIC_DATA]) , [GEOGRAPHIC_DATA] , H7L 0L4 , [GEOGRAPHIC_DATA]" at bounding box center [65, 235] width 99 height 21
drag, startPoint x: 15, startPoint y: 190, endPoint x: 27, endPoint y: 220, distance: 31.9
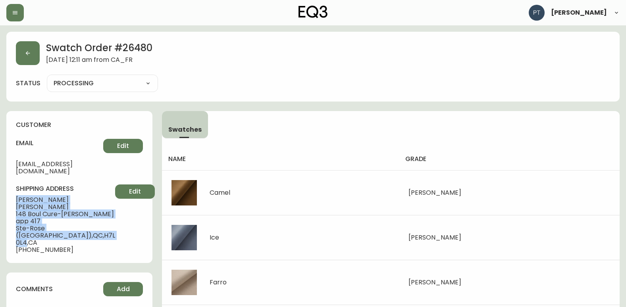
click at [27, 220] on div "customer email [EMAIL_ADDRESS][DOMAIN_NAME] Edit shipping address [PERSON_NAME]…" at bounding box center [79, 187] width 146 height 152
click at [31, 48] on button "button" at bounding box center [28, 53] width 24 height 24
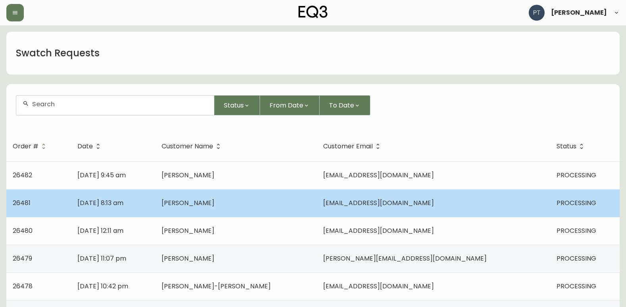
click at [155, 213] on td "[DATE] 8:13 am" at bounding box center [113, 203] width 84 height 28
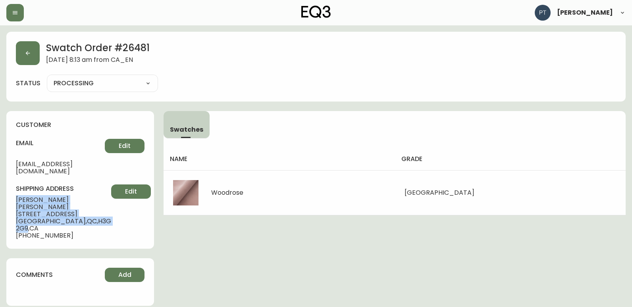
drag, startPoint x: 17, startPoint y: 193, endPoint x: 86, endPoint y: 214, distance: 72.2
click at [86, 214] on div "shipping address [PERSON_NAME] [STREET_ADDRESS] [PHONE_NUMBER] Edit" at bounding box center [80, 212] width 129 height 55
click at [23, 48] on button "button" at bounding box center [28, 53] width 24 height 24
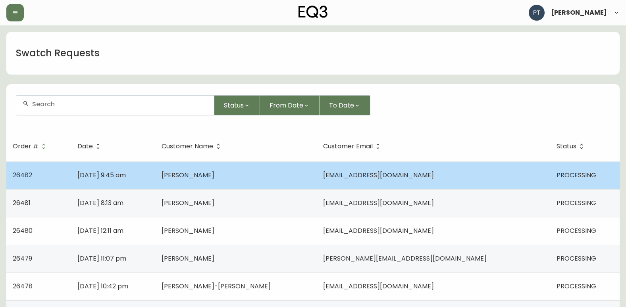
click at [155, 171] on td "[DATE] 9:45 am" at bounding box center [113, 176] width 84 height 28
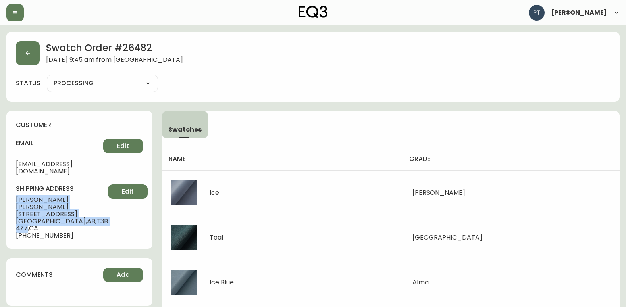
drag, startPoint x: 17, startPoint y: 191, endPoint x: 77, endPoint y: 206, distance: 62.5
click at [77, 206] on div "shipping address [PERSON_NAME] [STREET_ADDRESS] [PHONE_NUMBER] Edit" at bounding box center [79, 212] width 127 height 55
click at [19, 48] on button "button" at bounding box center [28, 53] width 24 height 24
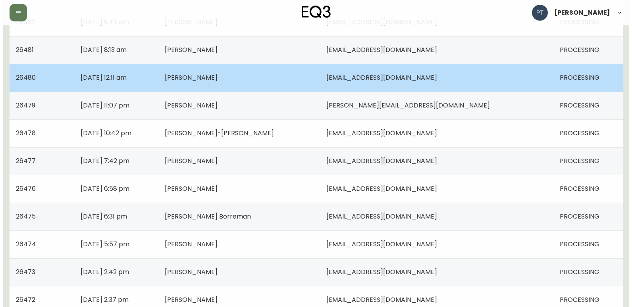
scroll to position [79, 0]
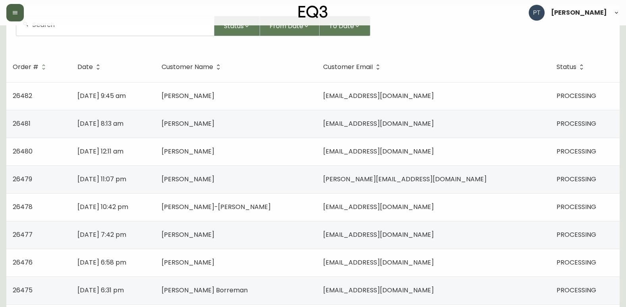
click at [7, 17] on button "button" at bounding box center [14, 12] width 17 height 17
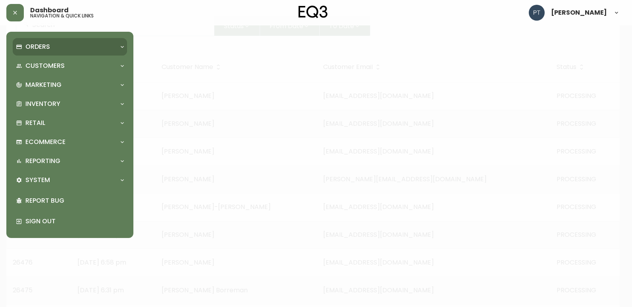
scroll to position [80, 0]
click at [40, 52] on div "Orders" at bounding box center [70, 46] width 114 height 17
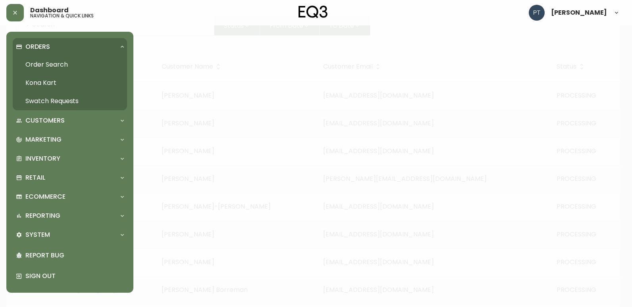
click at [46, 67] on link "Order Search" at bounding box center [70, 65] width 114 height 18
